Goal: Understand process/instructions: Learn how to perform a task or action

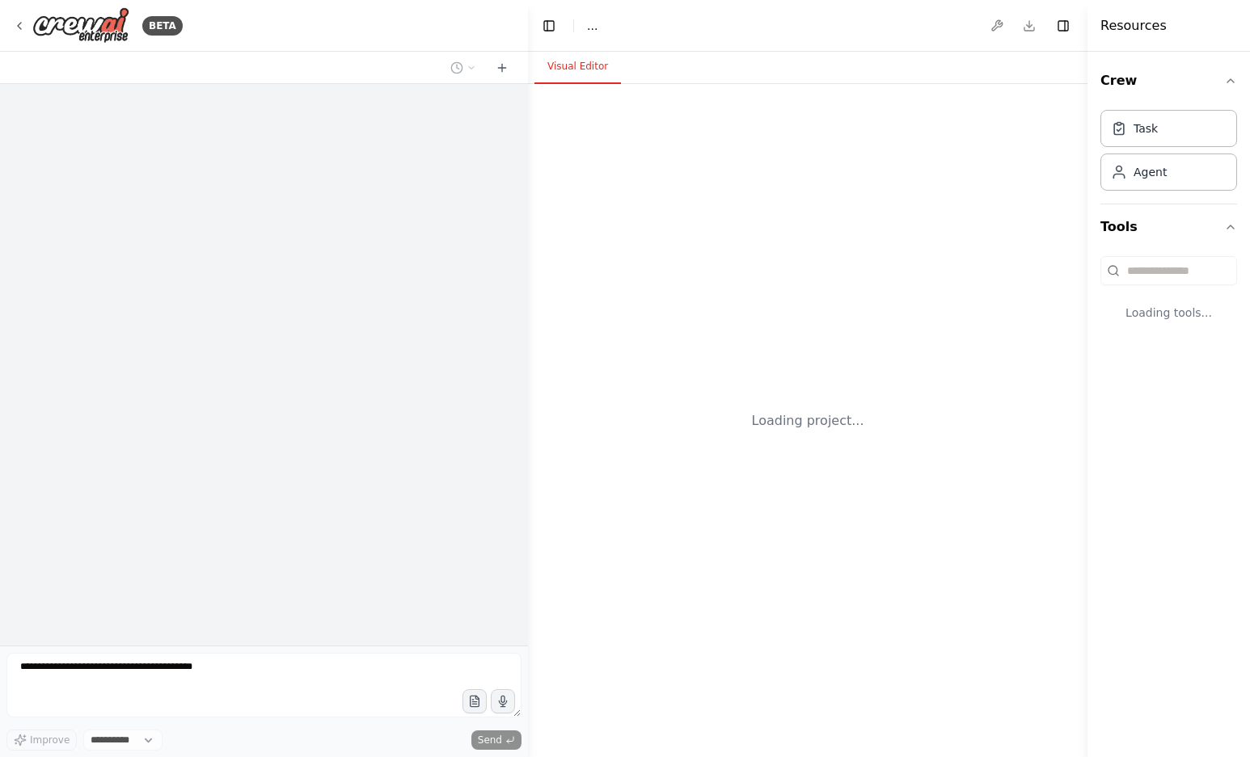
select select "****"
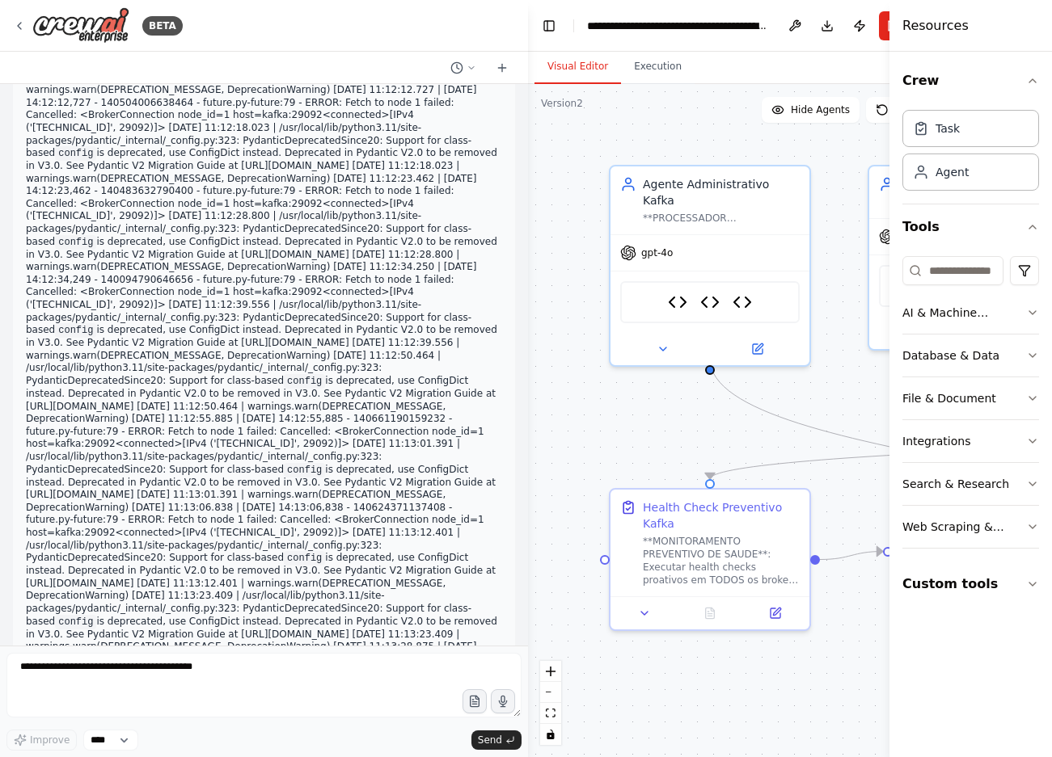
scroll to position [89274, 0]
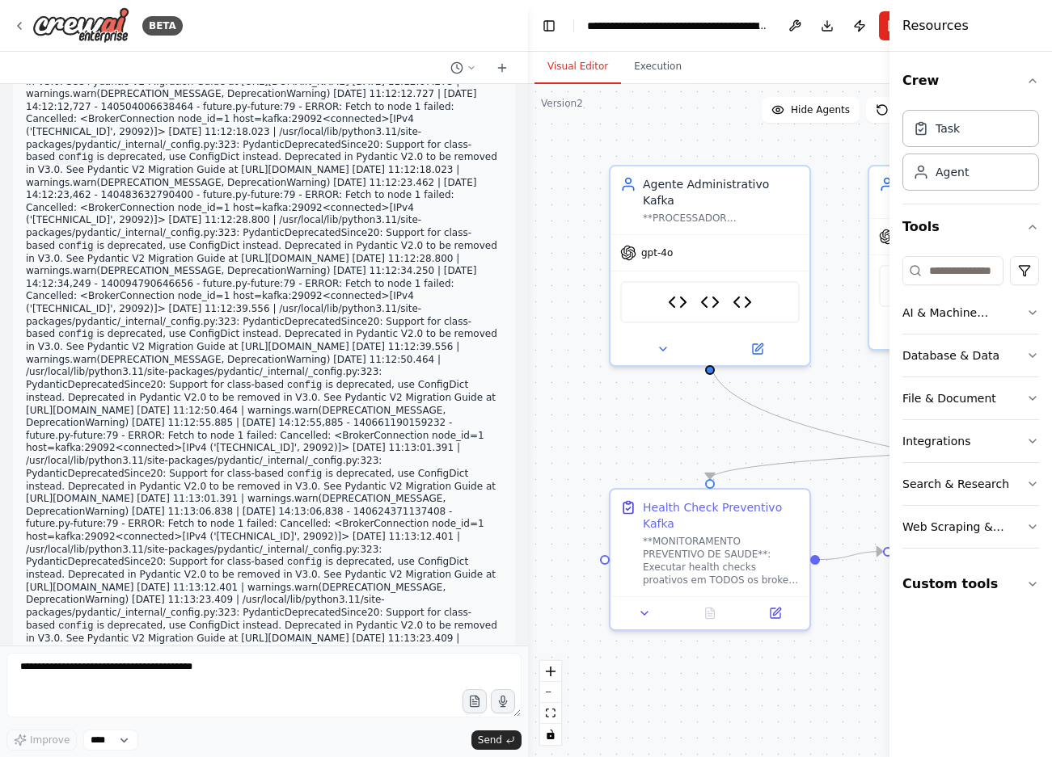
drag, startPoint x: 403, startPoint y: 281, endPoint x: 414, endPoint y: 291, distance: 14.3
copy code "audit_report_generator_tool.py"
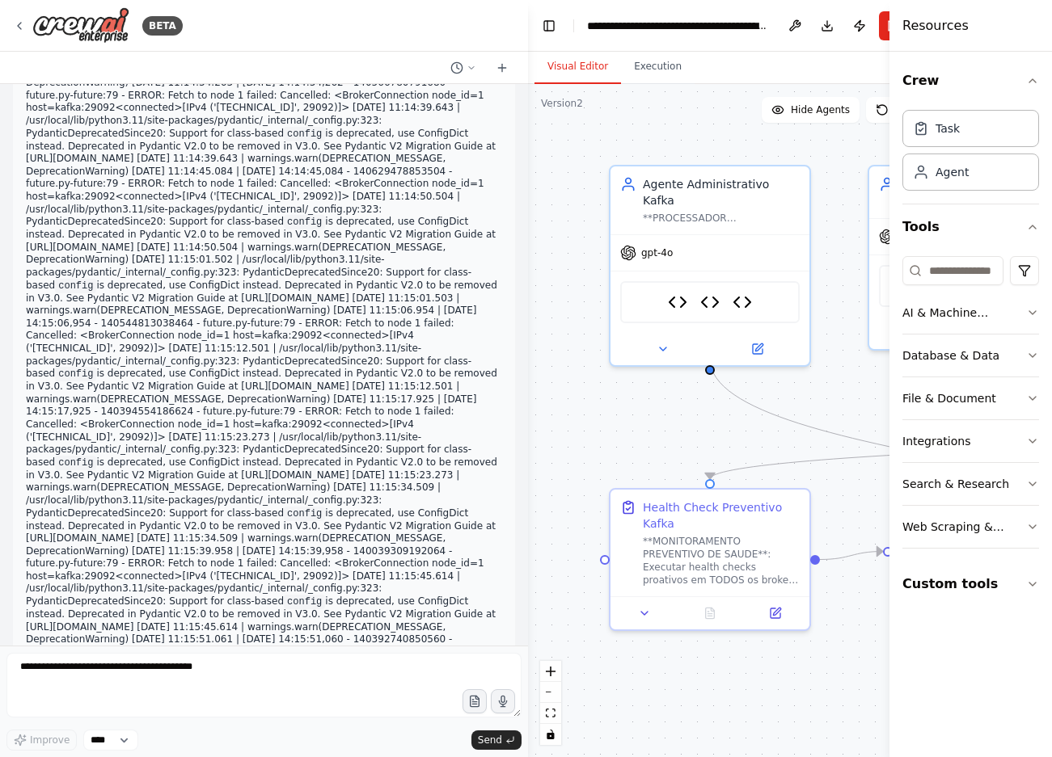
scroll to position [90068, 0]
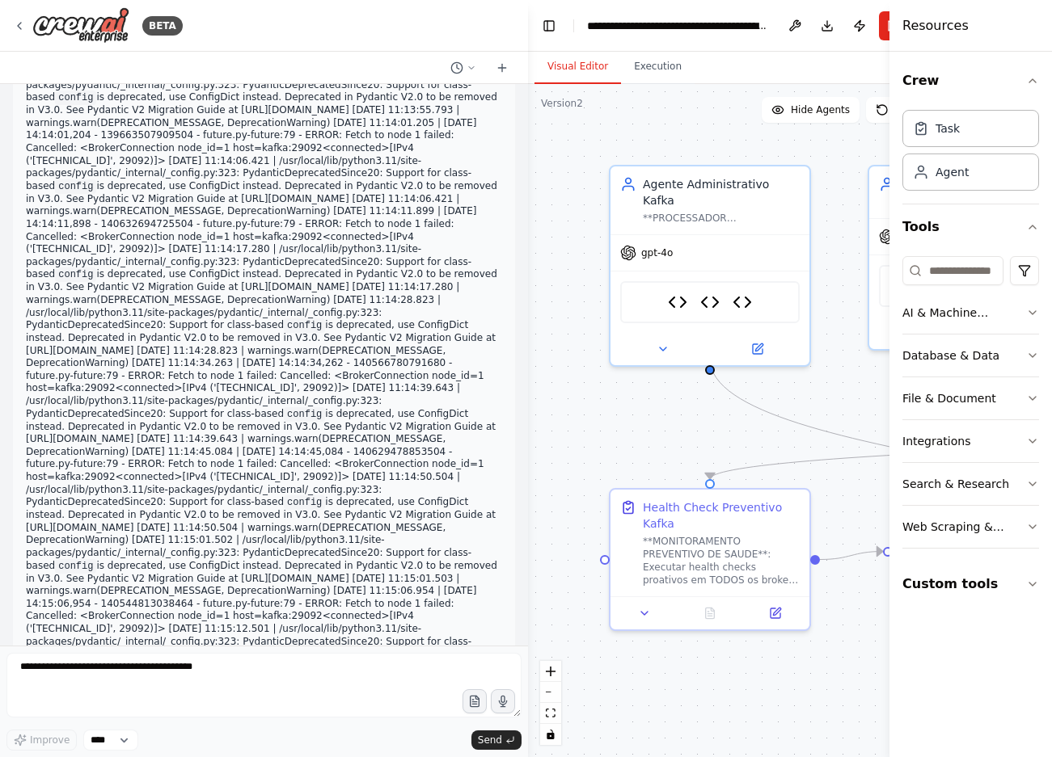
drag, startPoint x: 37, startPoint y: 323, endPoint x: 281, endPoint y: 534, distance: 322.1
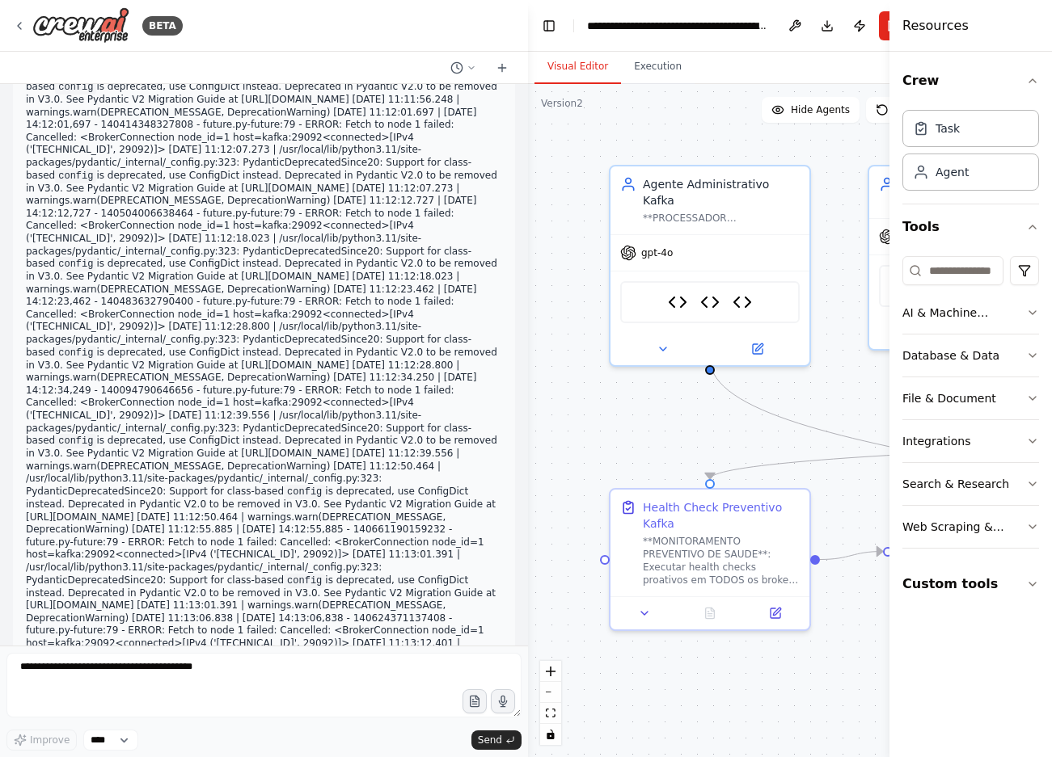
scroll to position [89031, 0]
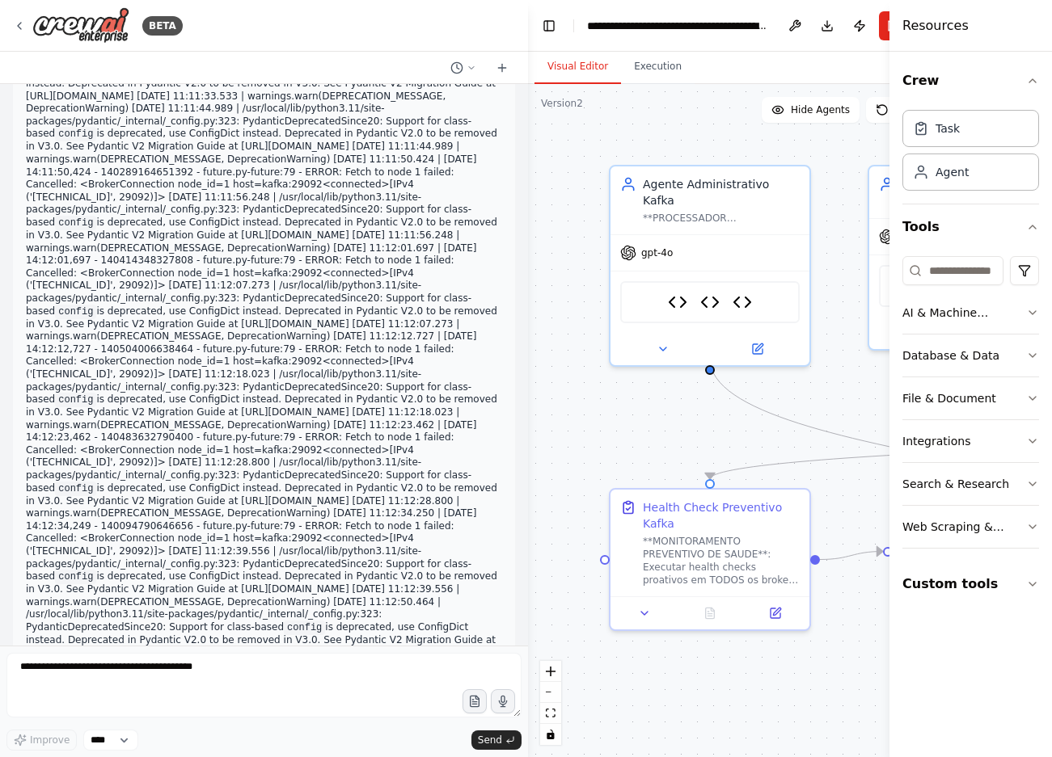
drag, startPoint x: 99, startPoint y: 596, endPoint x: 40, endPoint y: 573, distance: 62.4
copy code "lore ipsumd_sitam consec AdipIsci # ✅ ELITSED DOEI temp incidi utlabo Etdo magn…"
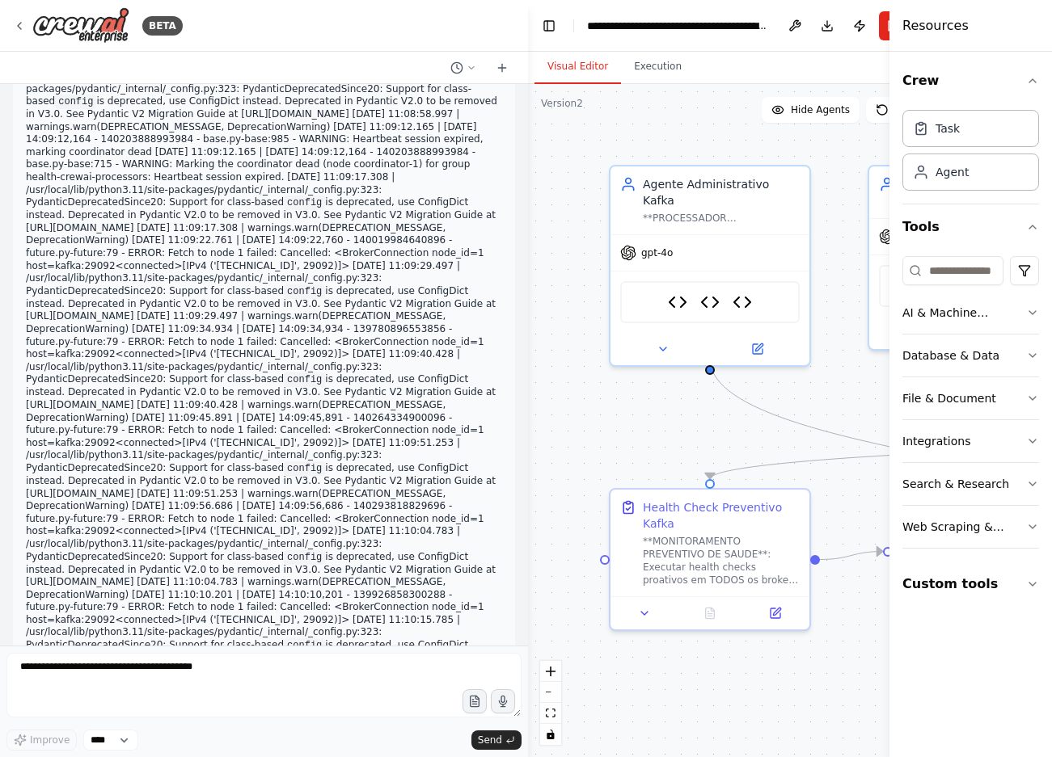
scroll to position [87693, 0]
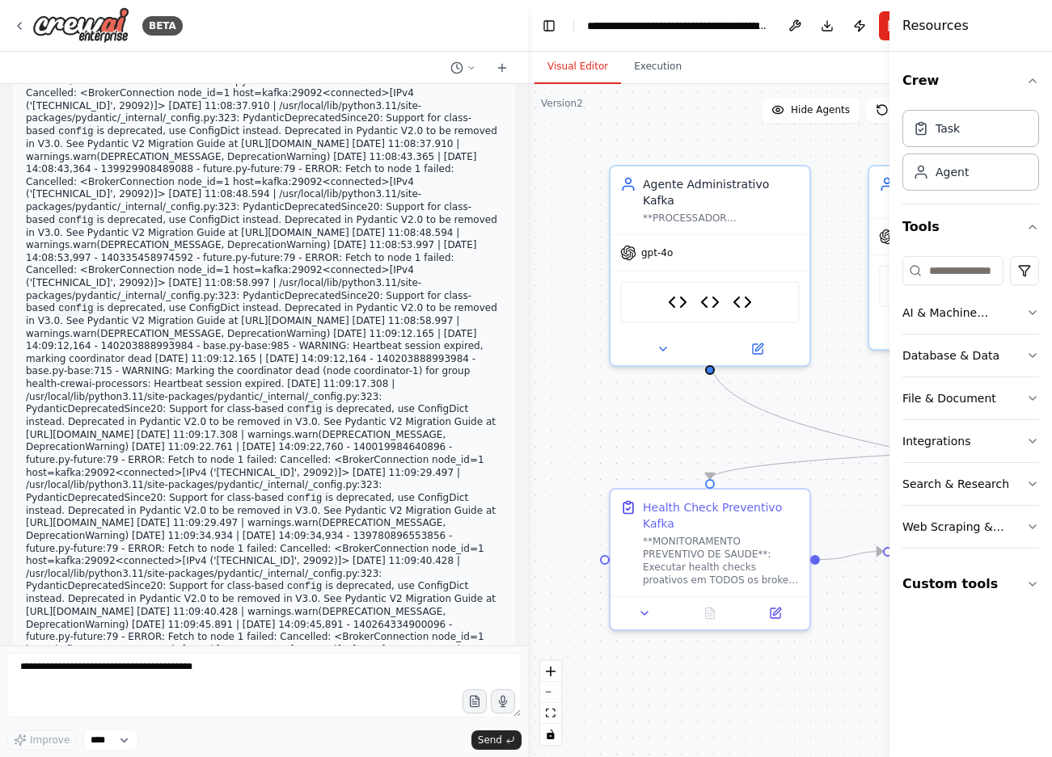
drag, startPoint x: 158, startPoint y: 552, endPoint x: 154, endPoint y: 484, distance: 68.0
drag, startPoint x: 401, startPoint y: 479, endPoint x: 416, endPoint y: 486, distance: 15.9
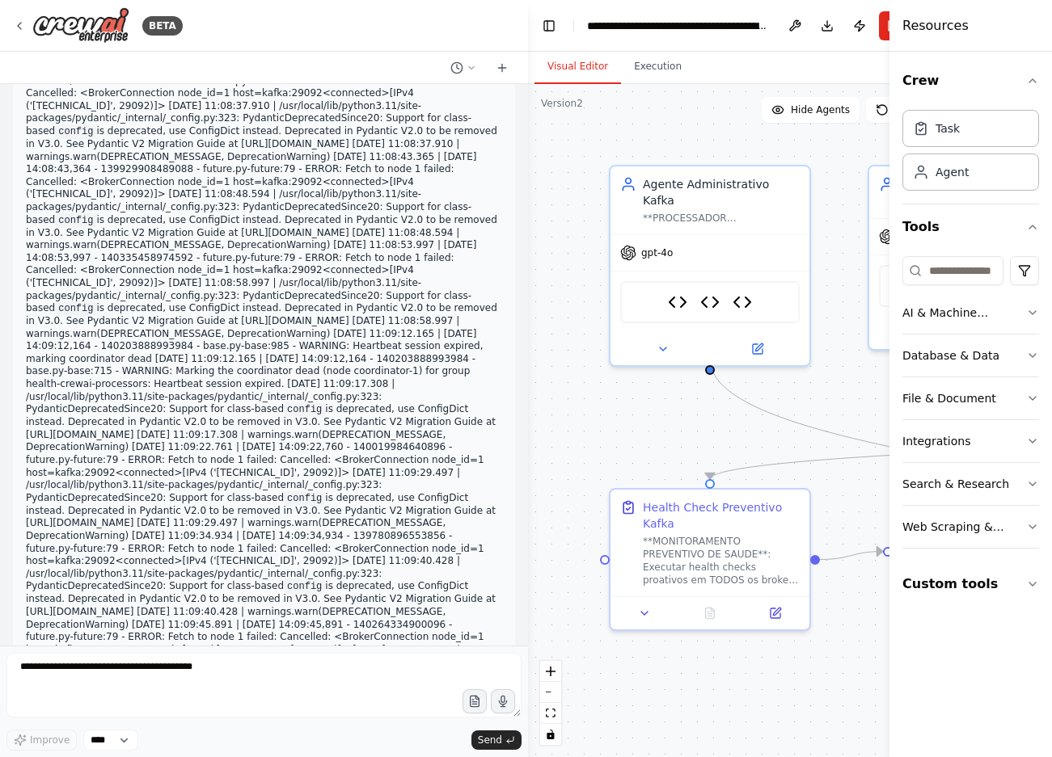
drag, startPoint x: 400, startPoint y: 483, endPoint x: 429, endPoint y: 495, distance: 31.5
copy code "medical_data_validation_tool.py"
drag, startPoint x: 327, startPoint y: 418, endPoint x: 281, endPoint y: 407, distance: 46.7
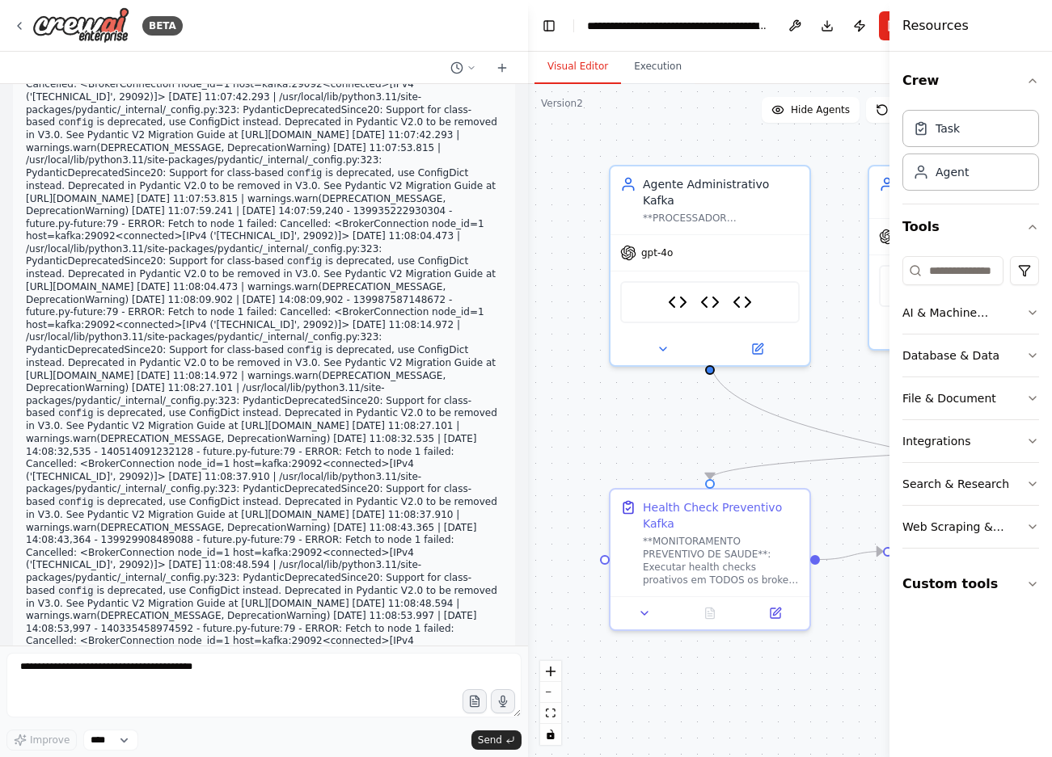
scroll to position [87145, 0]
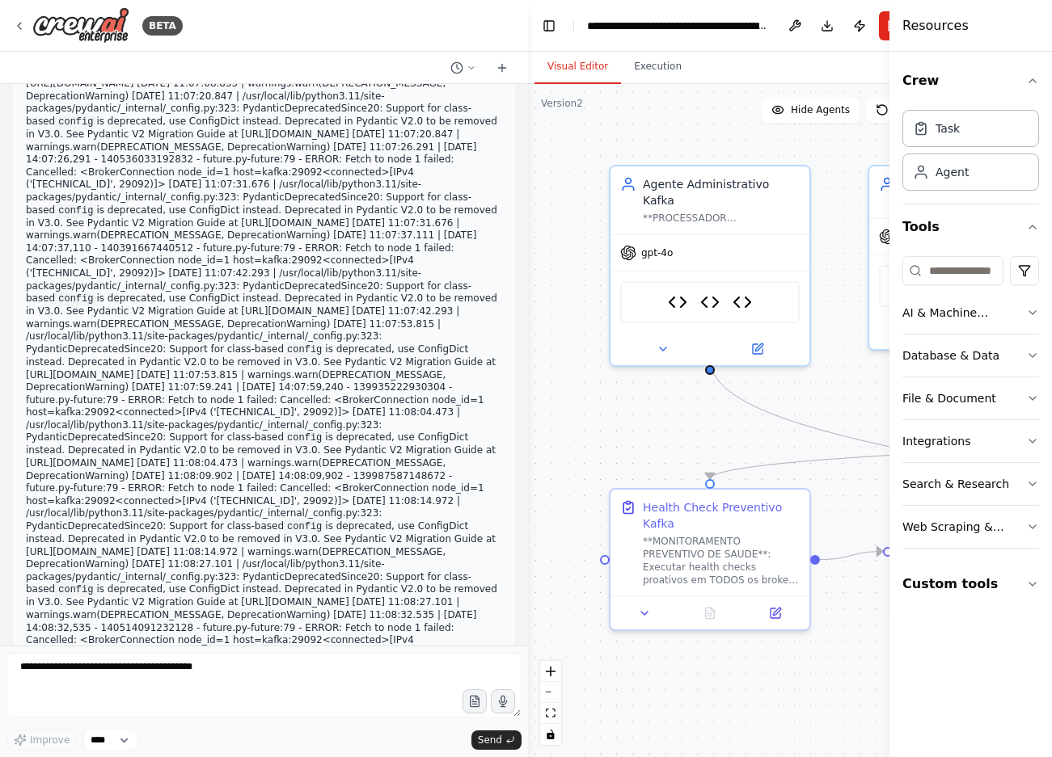
drag, startPoint x: 318, startPoint y: 426, endPoint x: 32, endPoint y: 180, distance: 377.2
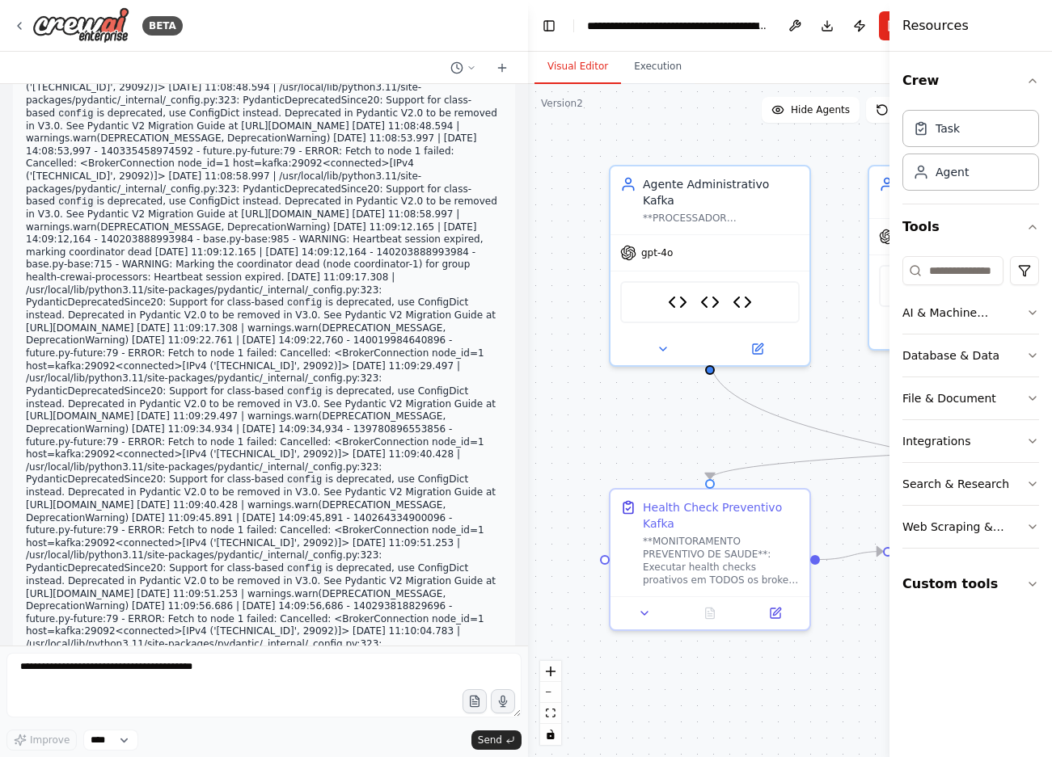
scroll to position [87873, 0]
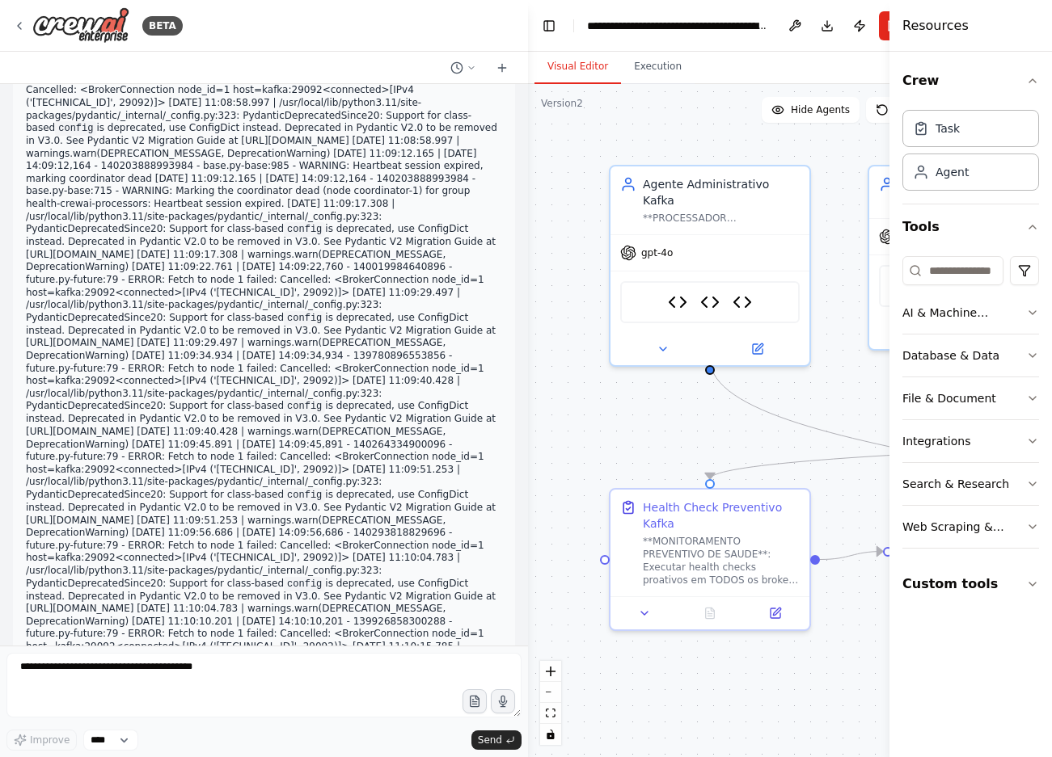
copy code "lore ipsumd_sitam consec AdipIsci # ✅ ELITSED DOEI temp incidi utlabo Etdo magn…"
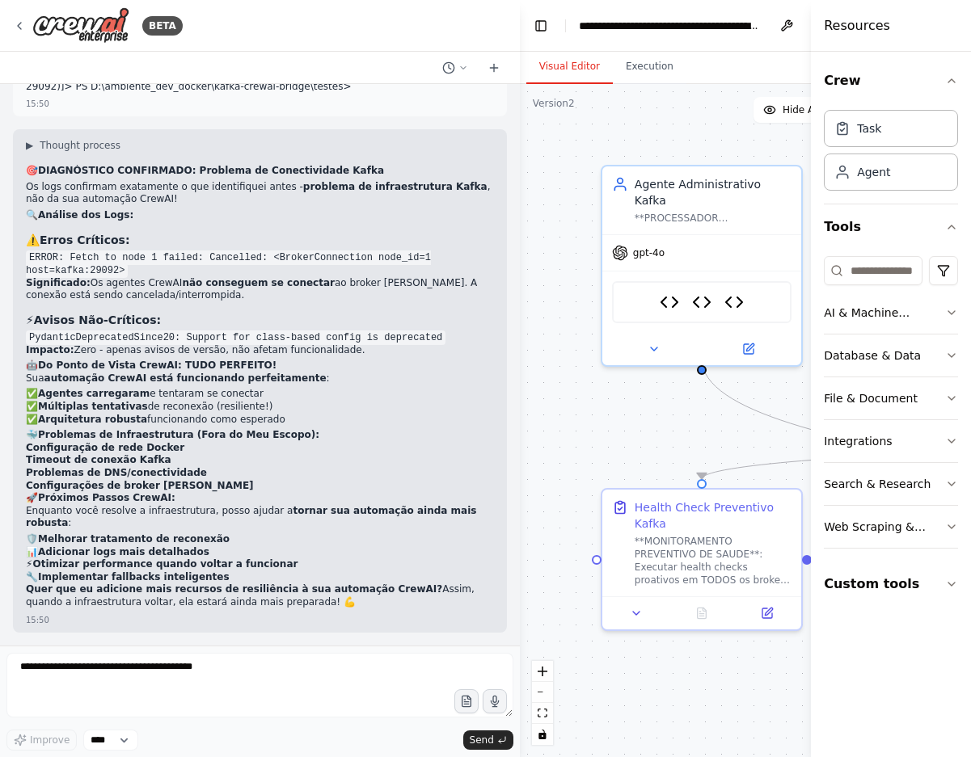
scroll to position [133804, 0]
